Goal: Task Accomplishment & Management: Complete application form

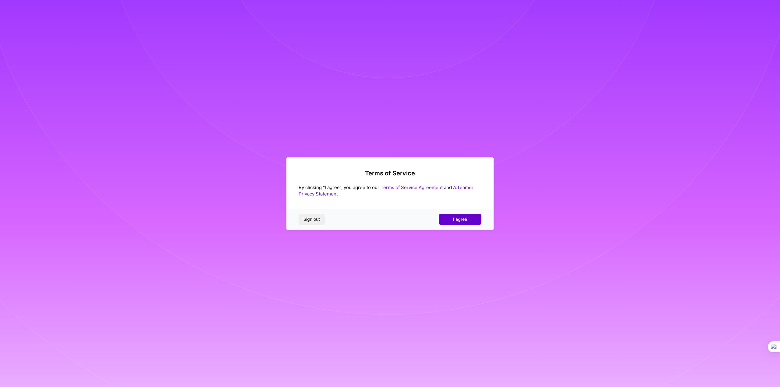
click at [468, 220] on button "I agree" at bounding box center [460, 219] width 43 height 11
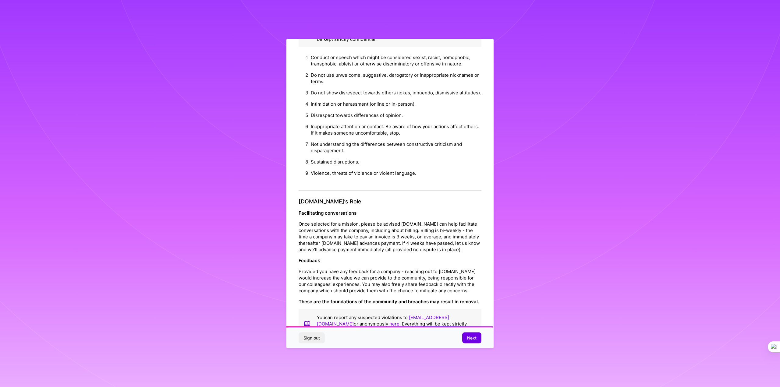
scroll to position [551, 0]
click at [471, 341] on span "Next" at bounding box center [471, 338] width 9 height 6
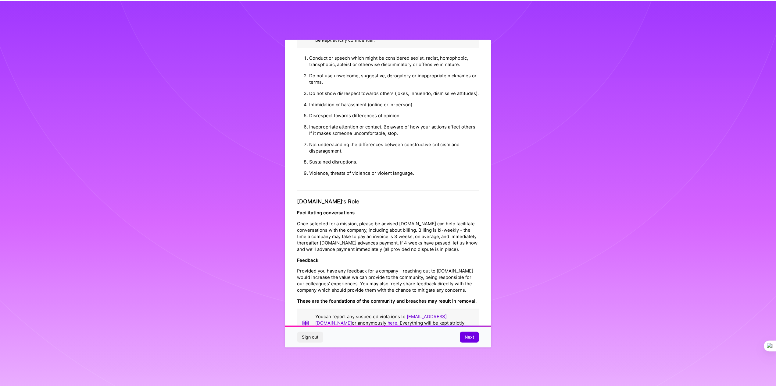
scroll to position [0, 0]
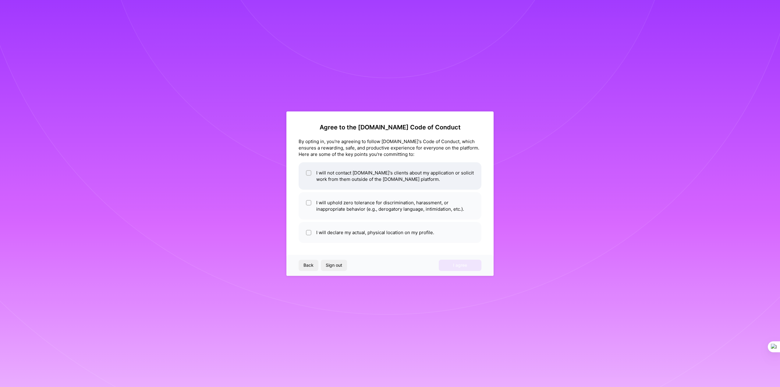
click at [326, 183] on li "I will not contact [DOMAIN_NAME]'s clients about my application or solicit work…" at bounding box center [390, 175] width 183 height 27
checkbox input "true"
click at [335, 204] on li "I will uphold zero tolerance for discrimination, harassment, or inappropriate b…" at bounding box center [390, 205] width 183 height 27
checkbox input "true"
click at [345, 226] on li "I will declare my actual, physical location on my profile." at bounding box center [390, 232] width 183 height 21
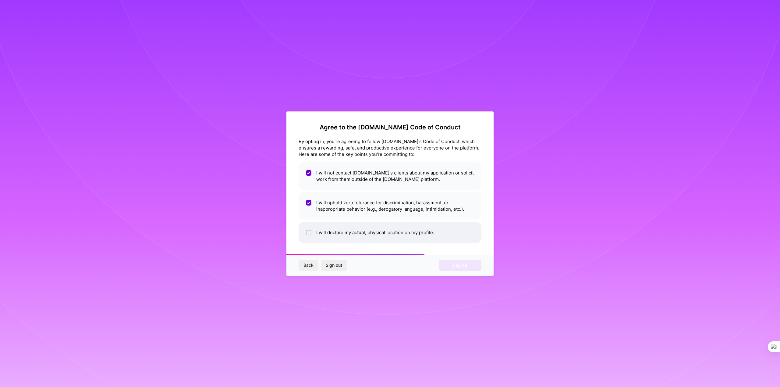
checkbox input "true"
click at [458, 265] on span "I agree" at bounding box center [460, 265] width 14 height 6
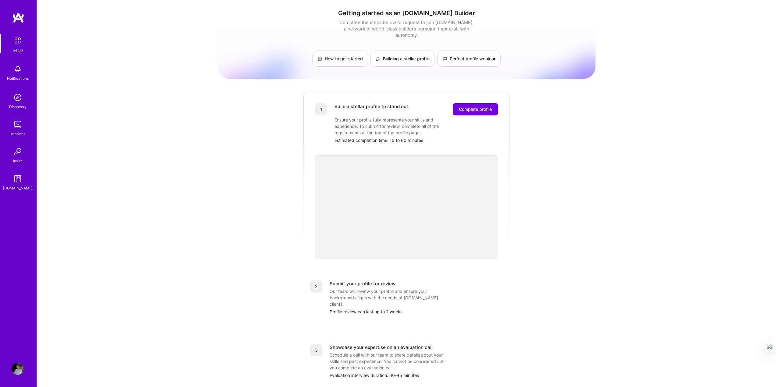
click at [639, 263] on div "Getting started as an [DOMAIN_NAME] Builder Complete the steps below to request…" at bounding box center [406, 238] width 739 height 476
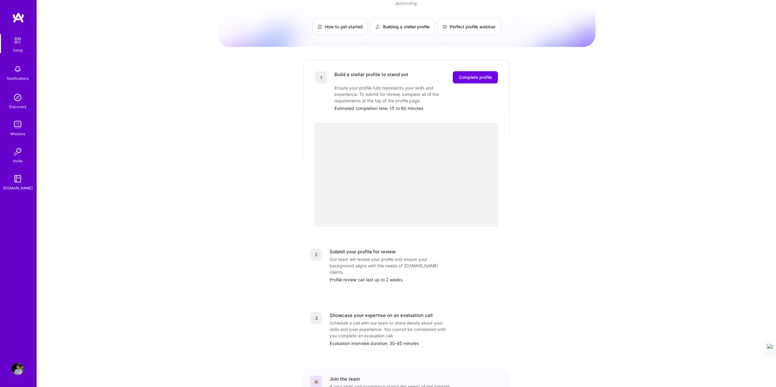
scroll to position [76, 0]
